Goal: Complete application form: Complete application form

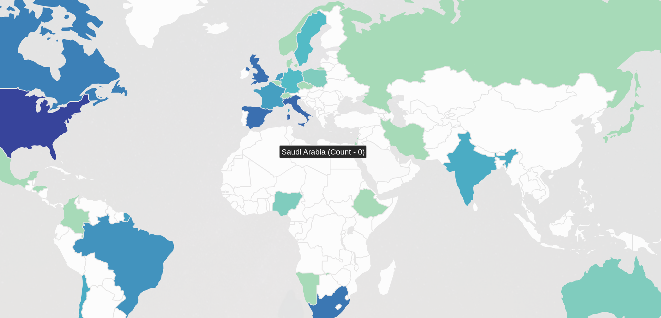
scroll to position [370, 0]
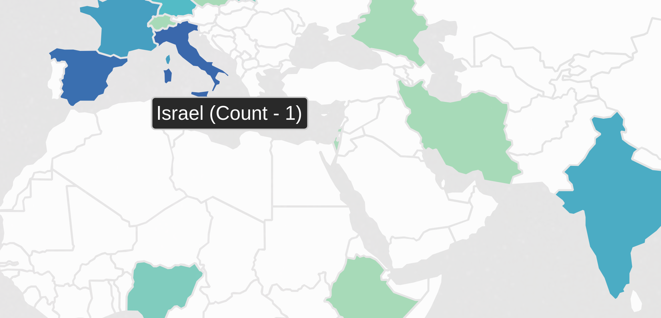
click at [367, 165] on icon at bounding box center [367, 165] width 2 height 6
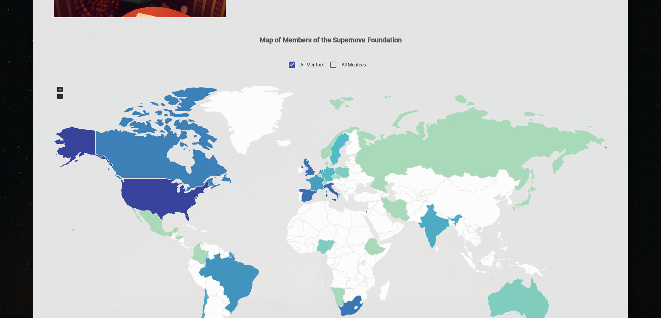
scroll to position [369, 0]
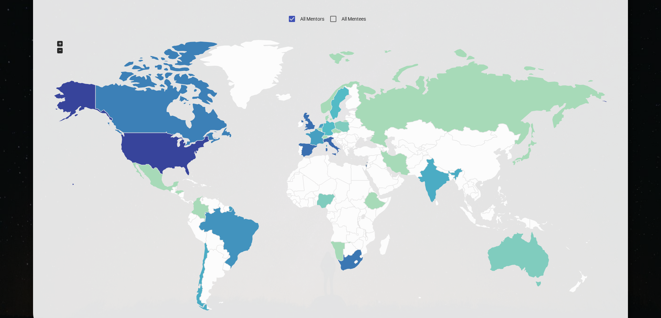
click at [334, 16] on input "All Mentees" at bounding box center [333, 19] width 17 height 17
checkbox input "true"
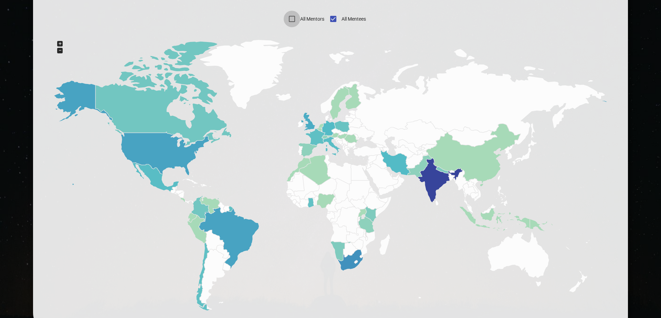
click at [294, 16] on input "All Mentors" at bounding box center [292, 19] width 17 height 17
checkbox input "true"
checkbox input "false"
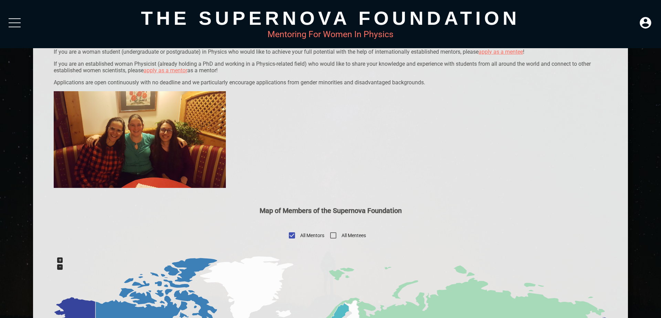
scroll to position [0, 0]
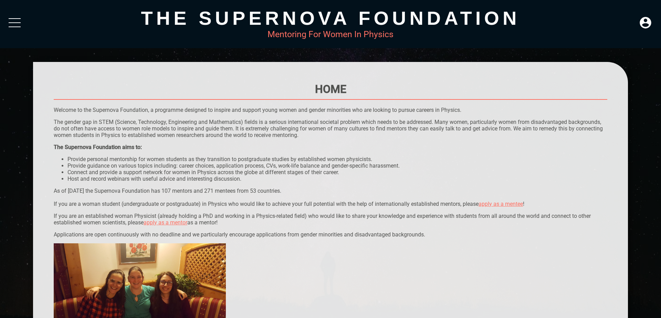
click at [502, 203] on link "apply as a mentee" at bounding box center [501, 204] width 44 height 7
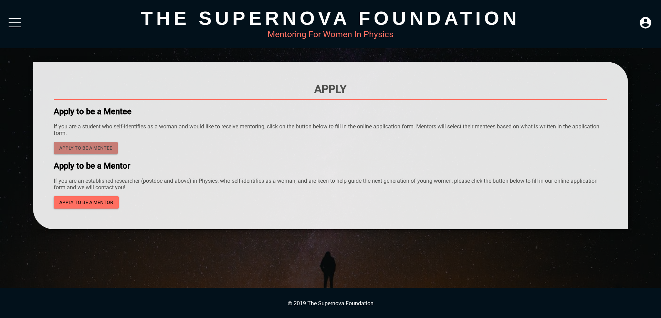
click at [104, 149] on span "Apply to be a mentee" at bounding box center [85, 148] width 53 height 9
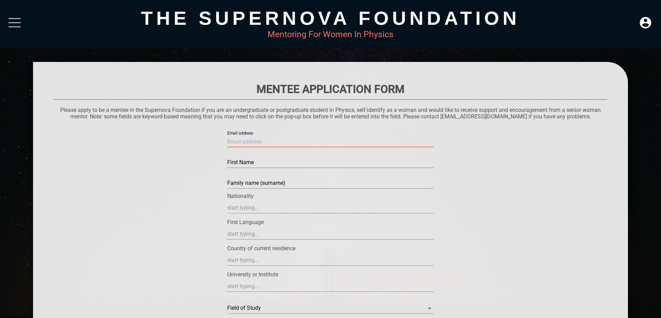
click at [268, 139] on input "text" at bounding box center [330, 141] width 207 height 11
type input "n"
type input "nisrinebakaev@gmail.com"
type input "Nisrine"
type input "Bakaev"
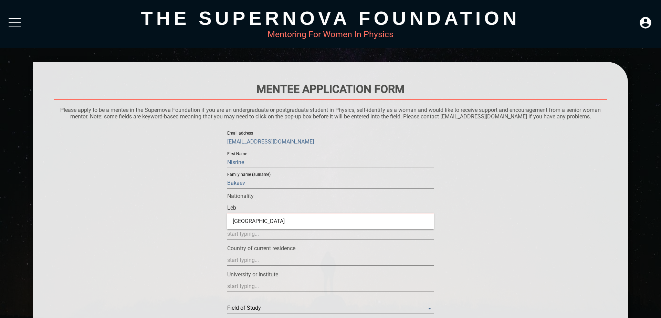
type input "Leb"
click at [259, 206] on input "text" at bounding box center [330, 208] width 207 height 11
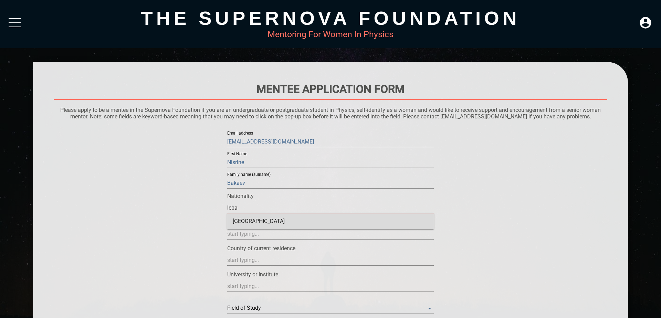
click at [265, 223] on div "Lebanon" at bounding box center [330, 222] width 207 height 16
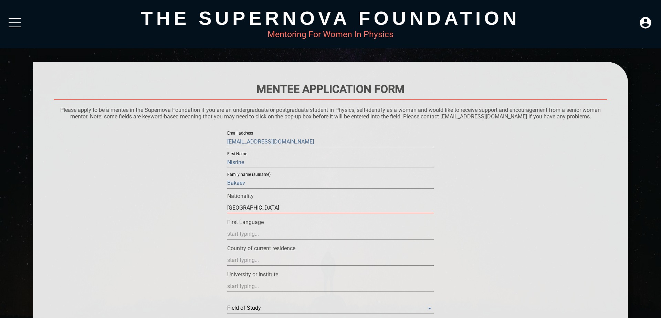
type input "Lebanon"
click at [250, 237] on input "text" at bounding box center [330, 234] width 207 height 11
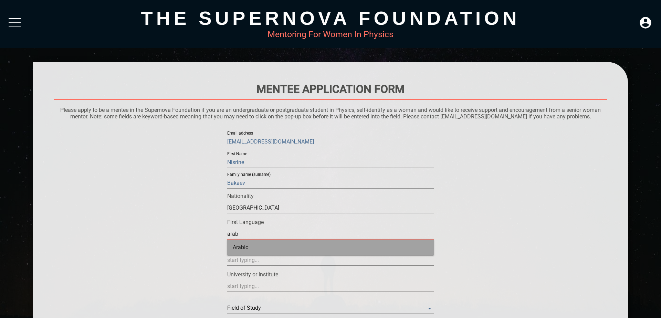
click at [256, 249] on div "Arabic" at bounding box center [330, 248] width 207 height 16
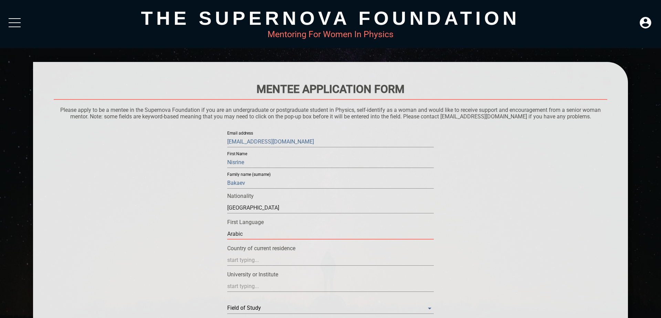
type input "Arabic"
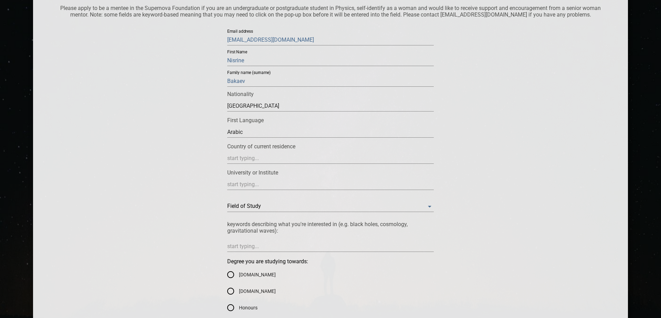
scroll to position [119, 0]
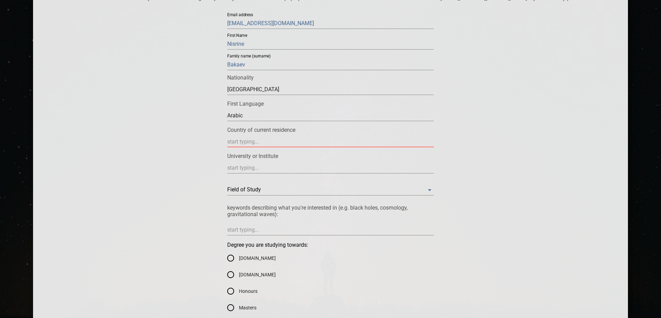
click at [304, 142] on input "text" at bounding box center [330, 141] width 207 height 11
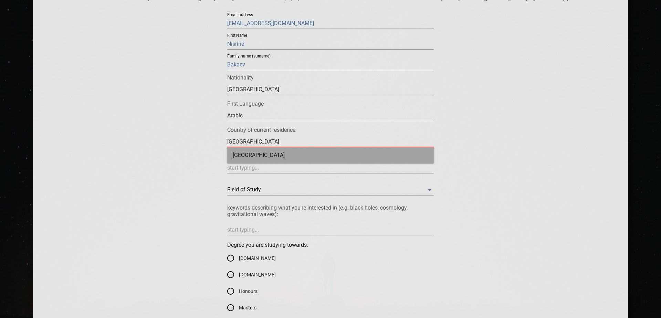
click at [303, 149] on div "[GEOGRAPHIC_DATA]" at bounding box center [330, 155] width 207 height 16
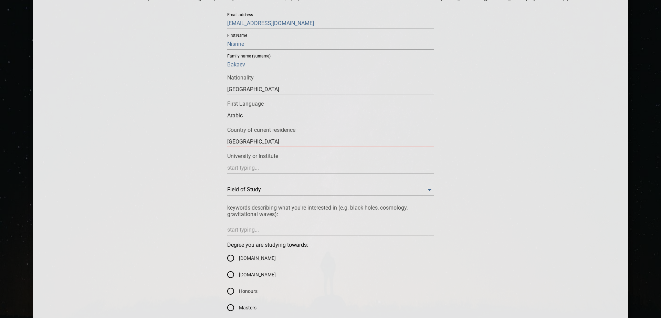
type input "[GEOGRAPHIC_DATA]"
click at [294, 167] on input "text" at bounding box center [330, 168] width 207 height 11
type input "Observatoire de Paris"
click at [303, 192] on Study "​" at bounding box center [330, 190] width 207 height 11
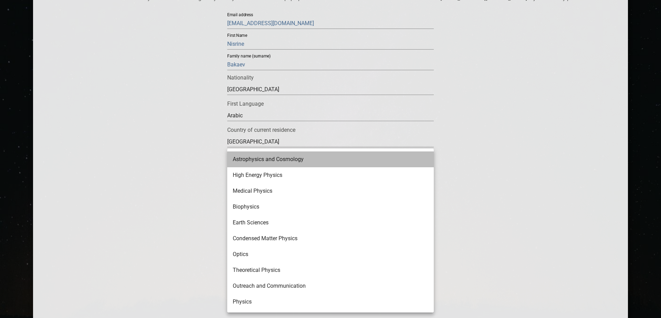
click at [354, 164] on li "Astrophysics and Cosmology" at bounding box center [330, 160] width 207 height 16
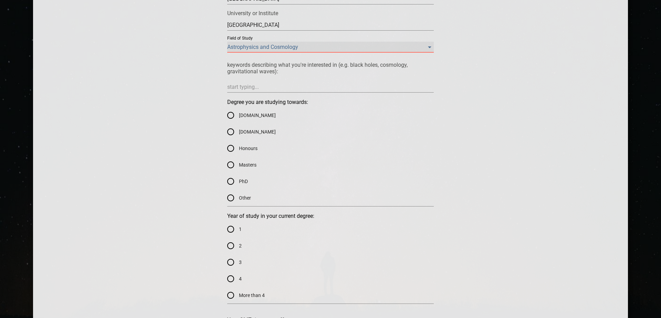
scroll to position [270, 0]
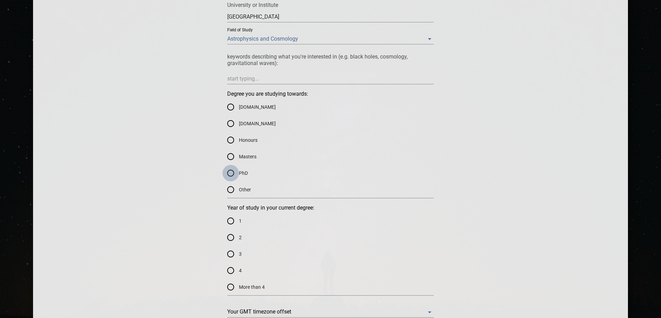
click at [228, 174] on input "PhD" at bounding box center [231, 173] width 17 height 17
radio input "true"
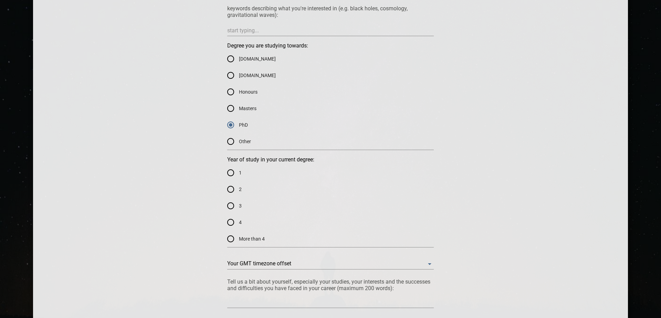
scroll to position [322, 0]
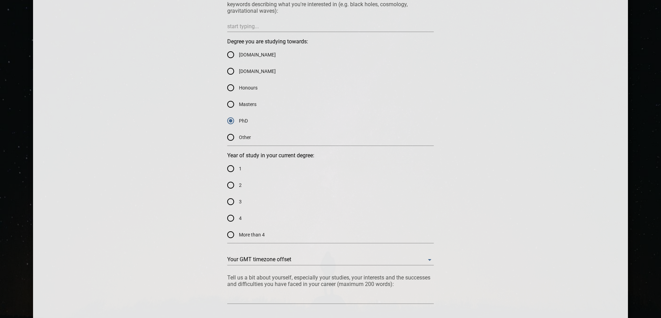
click at [233, 186] on input "2" at bounding box center [231, 185] width 17 height 17
radio input "true"
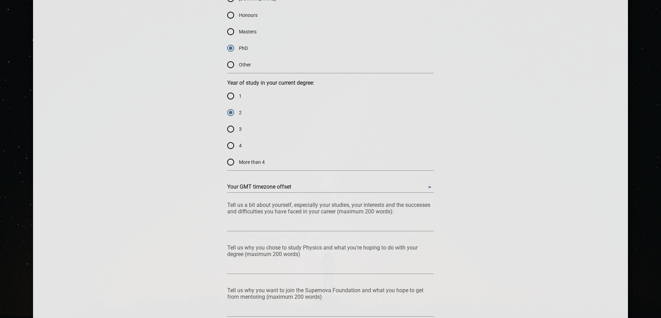
scroll to position [403, 0]
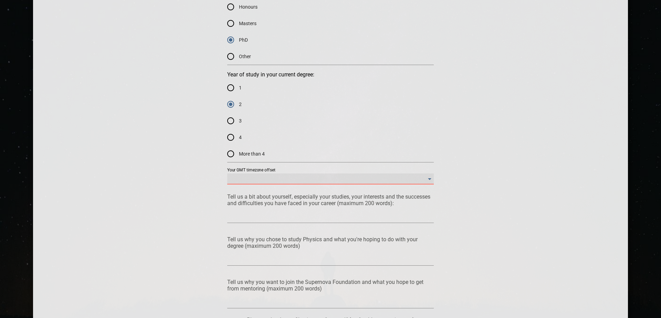
click at [274, 182] on offset "​" at bounding box center [330, 179] width 207 height 11
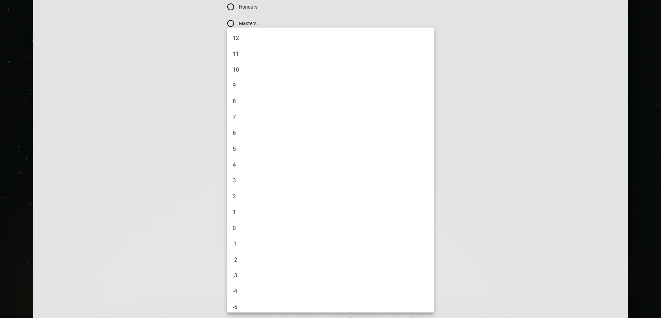
click at [197, 187] on div at bounding box center [330, 159] width 661 height 318
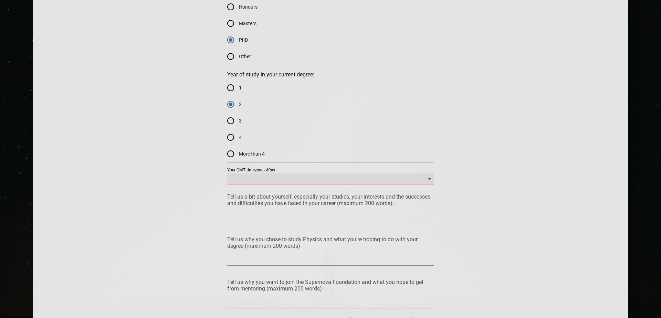
click at [276, 183] on offset "​" at bounding box center [330, 179] width 207 height 11
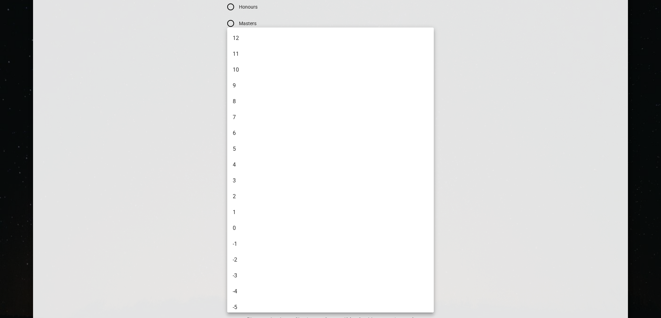
click at [271, 190] on li "2" at bounding box center [330, 197] width 207 height 16
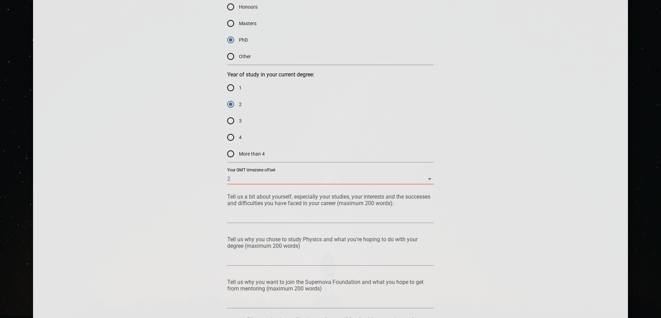
click at [199, 209] on div "Mentee Application Form Please apply to be a mentee in the Supernova Foundation…" at bounding box center [331, 49] width 554 height 738
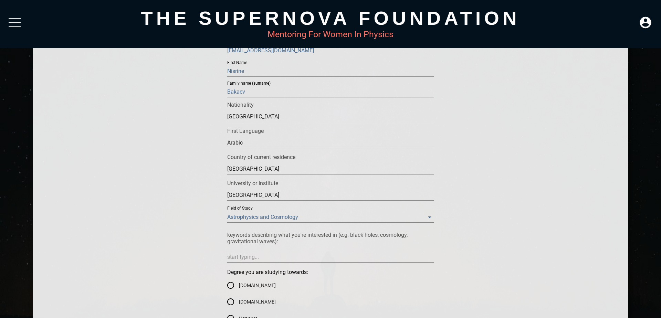
scroll to position [0, 0]
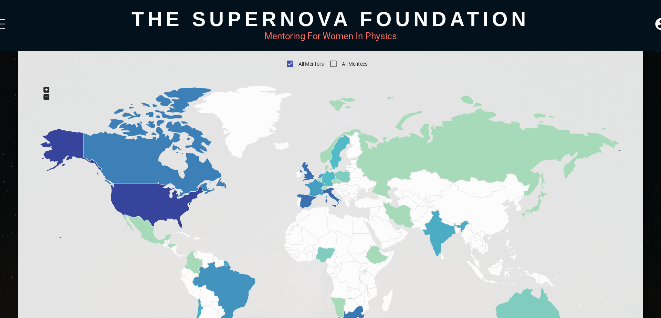
scroll to position [324, 0]
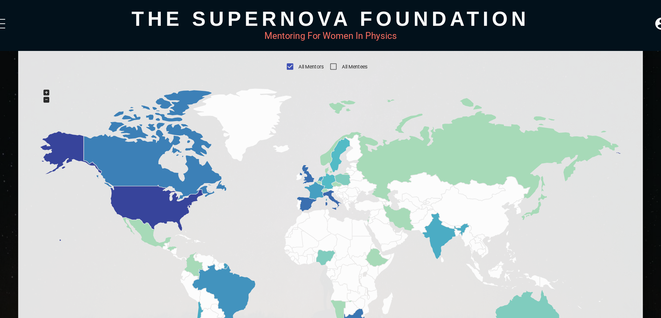
click at [332, 63] on input "All Mentees" at bounding box center [333, 63] width 17 height 17
checkbox input "true"
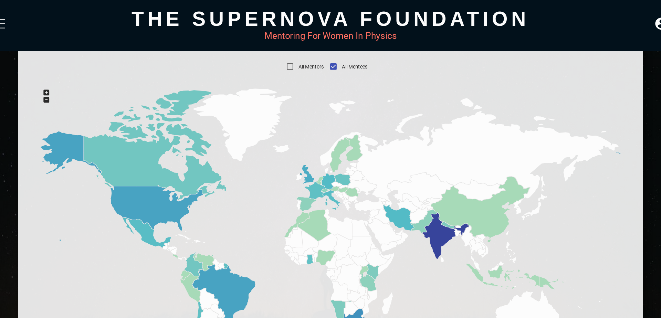
click at [291, 63] on input "All Mentors" at bounding box center [292, 63] width 17 height 17
checkbox input "true"
checkbox input "false"
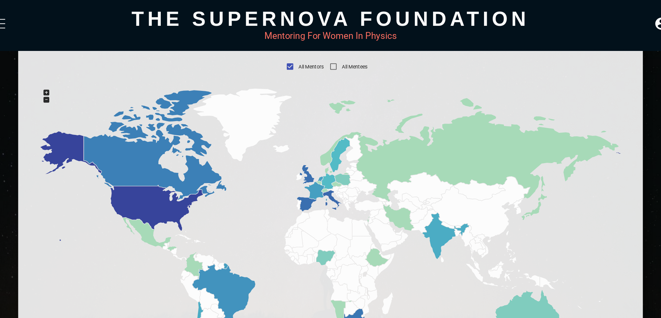
drag, startPoint x: 25, startPoint y: 28, endPoint x: 21, endPoint y: 25, distance: 5.0
click at [21, 25] on div "The Supernova Foundation Mentoring For Women In Physics LOGIN home what to expe…" at bounding box center [330, 24] width 661 height 48
click at [21, 25] on div at bounding box center [15, 24] width 12 height 12
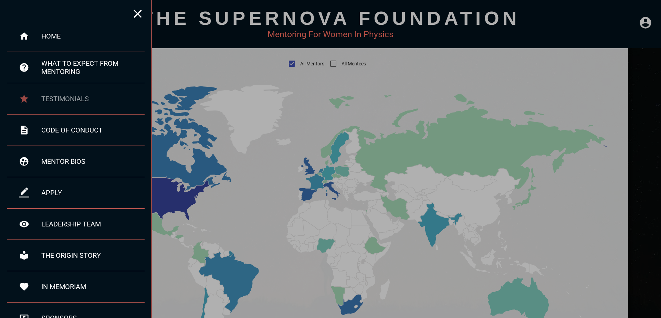
click at [75, 104] on div "testimonials" at bounding box center [76, 98] width 138 height 31
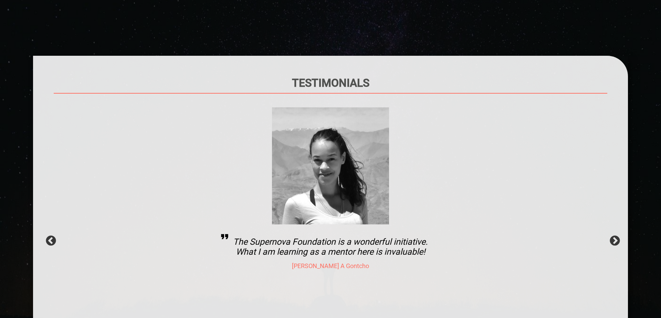
scroll to position [14, 0]
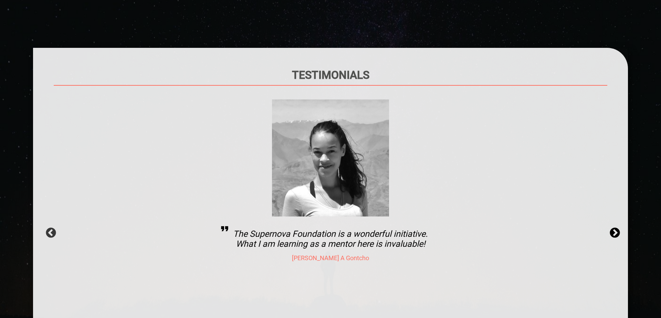
click at [612, 234] on button "Next" at bounding box center [612, 230] width 7 height 7
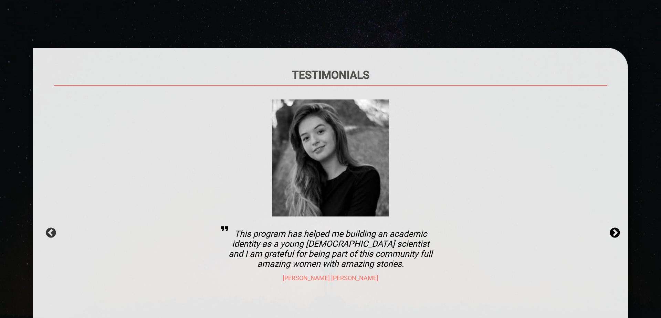
click at [612, 234] on button "Next" at bounding box center [612, 230] width 7 height 7
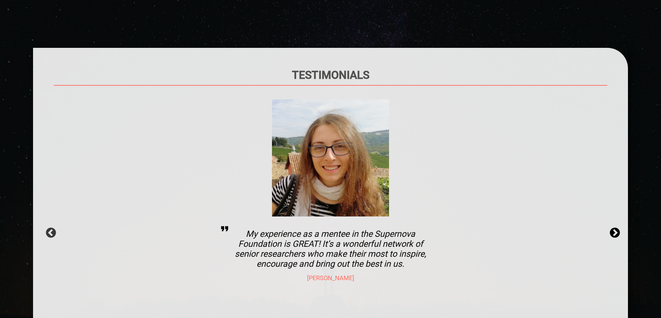
click at [612, 234] on button "Next" at bounding box center [612, 230] width 7 height 7
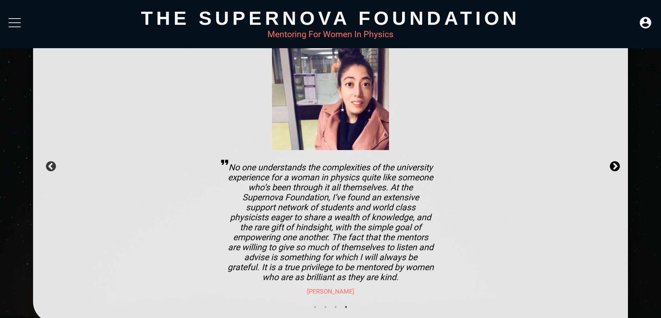
scroll to position [76, 0]
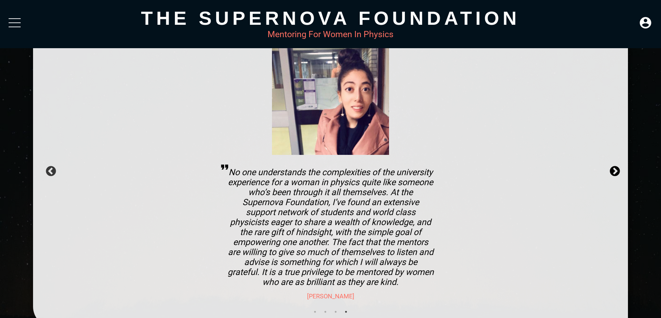
click at [616, 173] on button "Next" at bounding box center [612, 169] width 7 height 7
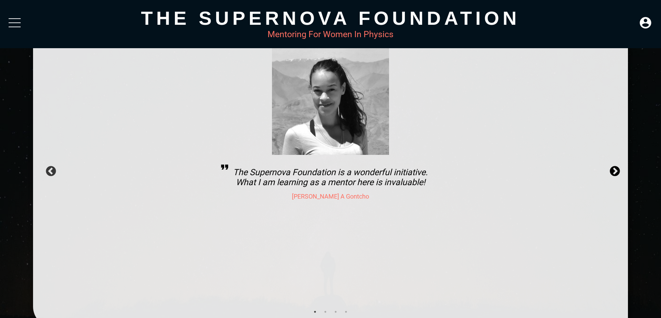
click at [616, 173] on button "Next" at bounding box center [612, 169] width 7 height 7
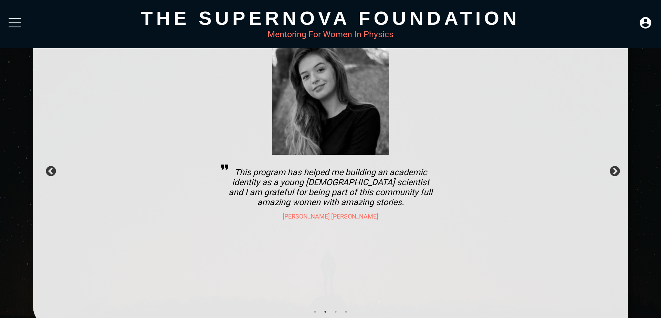
click at [11, 19] on div at bounding box center [15, 18] width 12 height 1
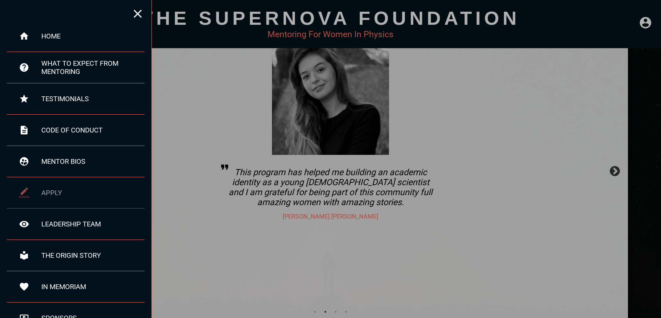
scroll to position [47, 0]
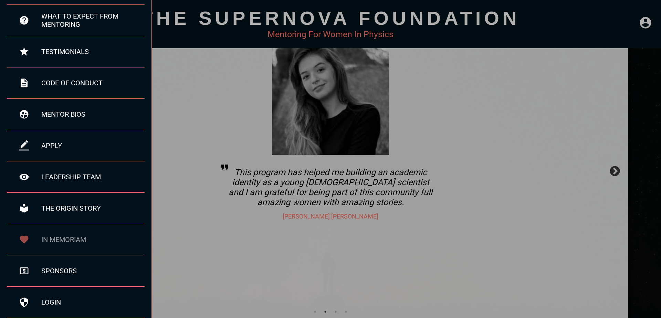
click at [63, 240] on div "in memoriam" at bounding box center [92, 240] width 103 height 8
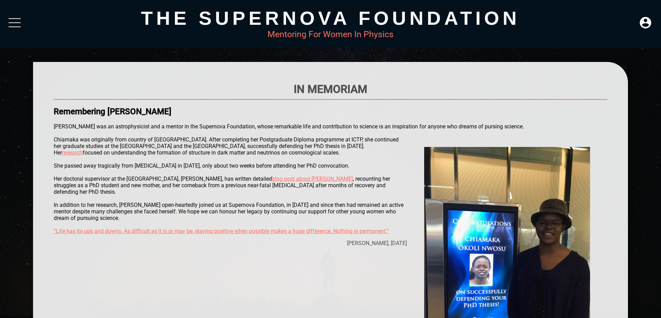
click at [10, 22] on div at bounding box center [15, 22] width 12 height 1
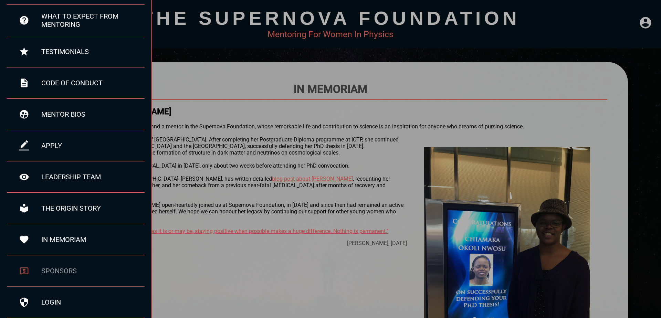
click at [62, 265] on div "sponsors" at bounding box center [76, 271] width 138 height 31
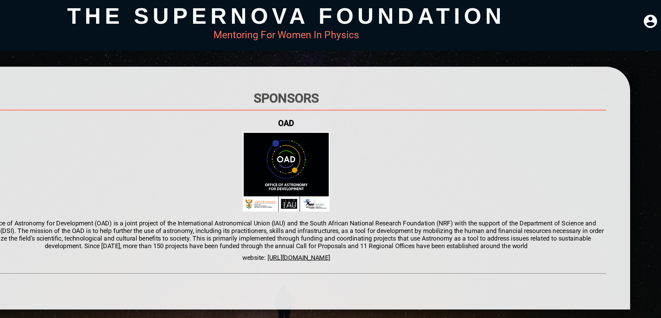
scroll to position [47, 0]
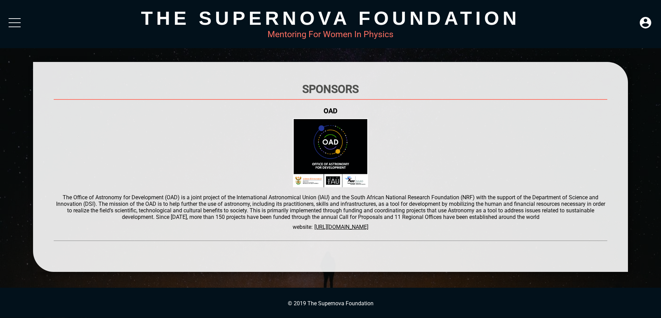
click at [12, 15] on div "The Supernova Foundation Mentoring For Women In Physics" at bounding box center [330, 24] width 661 height 48
click at [16, 23] on div at bounding box center [15, 24] width 12 height 12
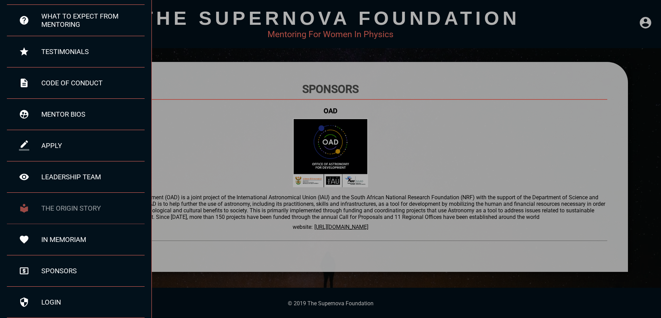
click at [72, 209] on div "the origin story" at bounding box center [92, 208] width 103 height 8
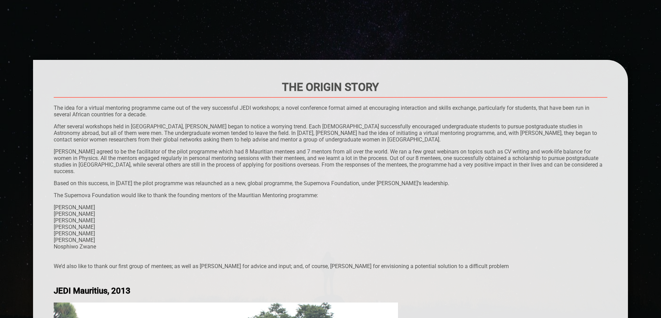
scroll to position [4, 0]
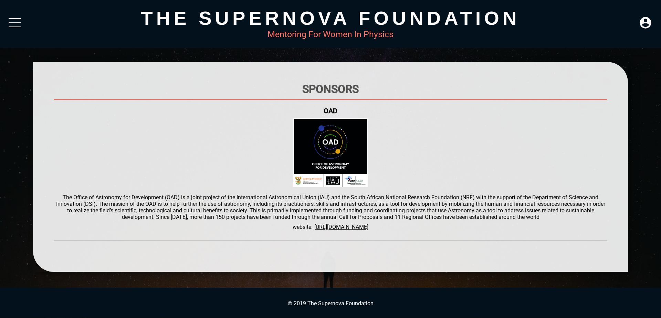
click at [20, 21] on div at bounding box center [15, 24] width 12 height 12
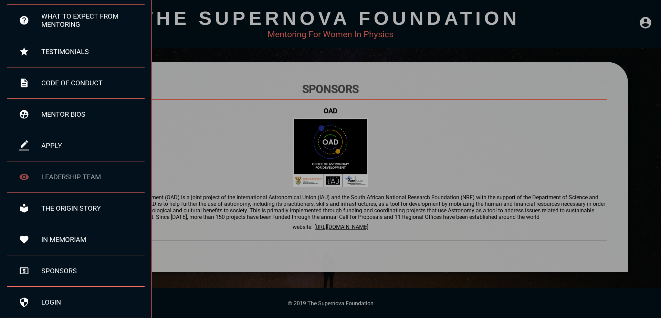
click at [78, 183] on div "leadership team" at bounding box center [76, 177] width 138 height 31
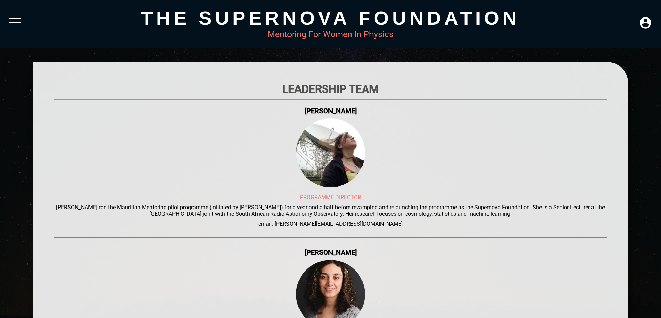
click at [12, 18] on div at bounding box center [15, 18] width 12 height 1
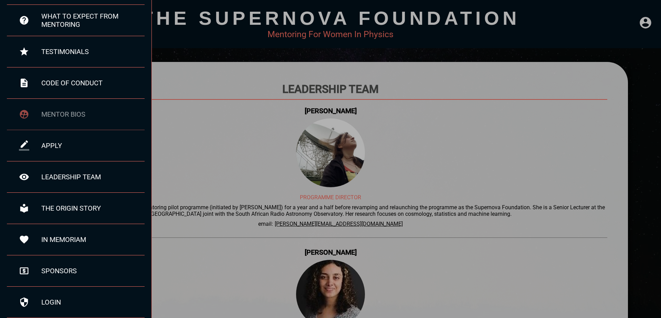
click at [77, 121] on div "mentor bios" at bounding box center [76, 114] width 138 height 31
